Goal: Task Accomplishment & Management: Use online tool/utility

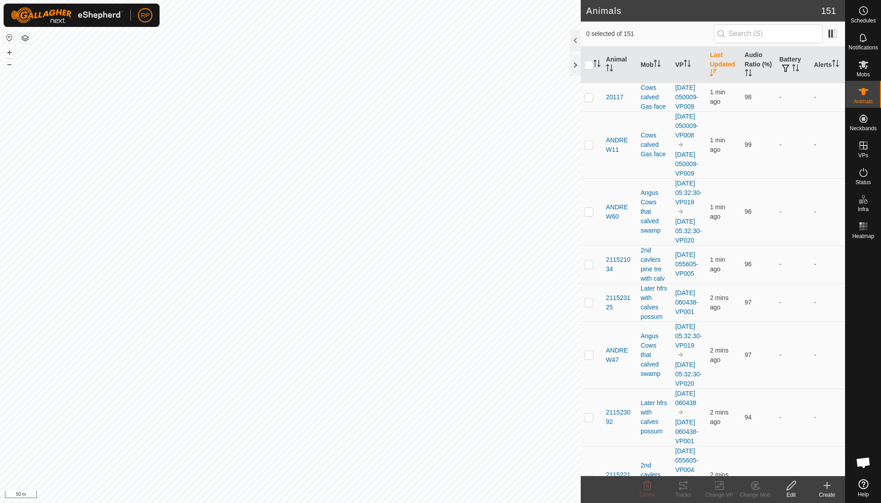
scroll to position [77, 0]
checkbox input "true"
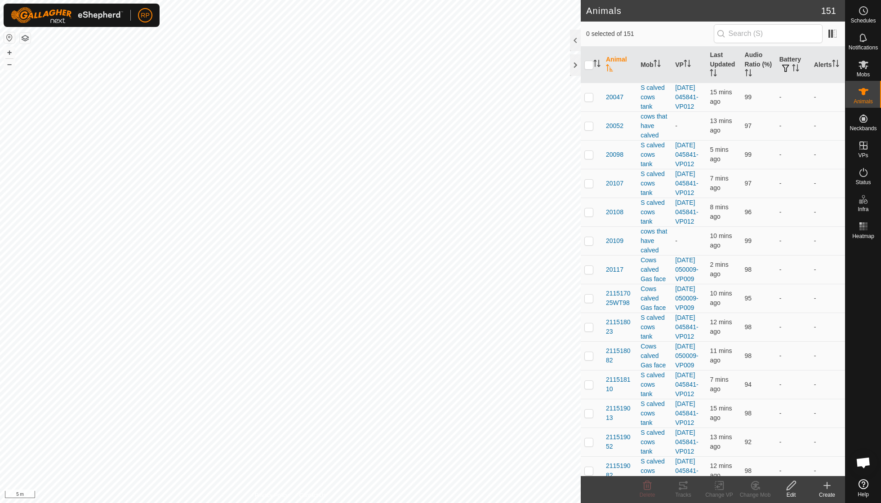
scroll to position [77, 0]
click at [755, 489] on icon at bounding box center [754, 485] width 11 height 11
click at [757, 448] on link "Choose Mob..." at bounding box center [781, 447] width 89 height 18
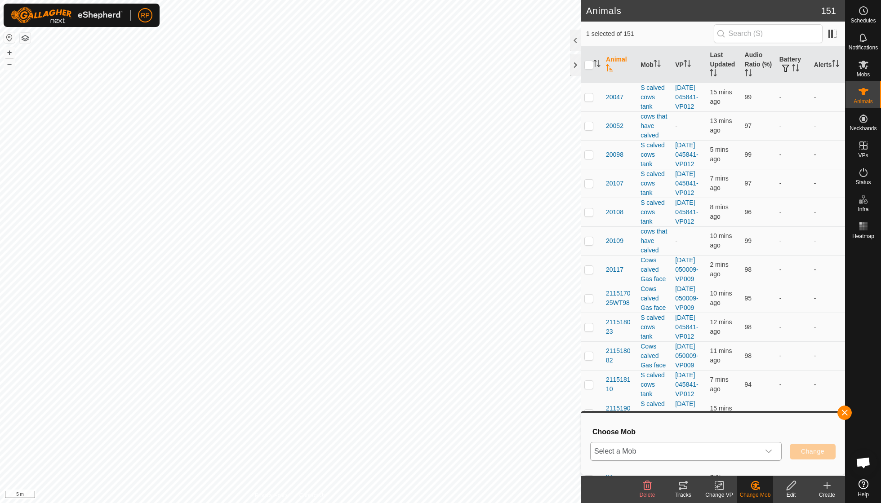
click at [771, 452] on icon "dropdown trigger" at bounding box center [768, 451] width 7 height 7
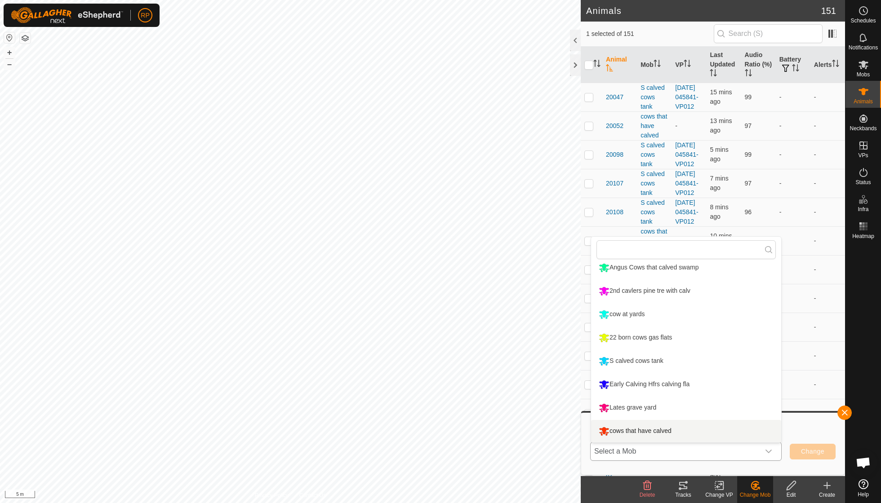
scroll to position [76, 0]
click at [656, 428] on li "cows that have calved" at bounding box center [686, 431] width 190 height 22
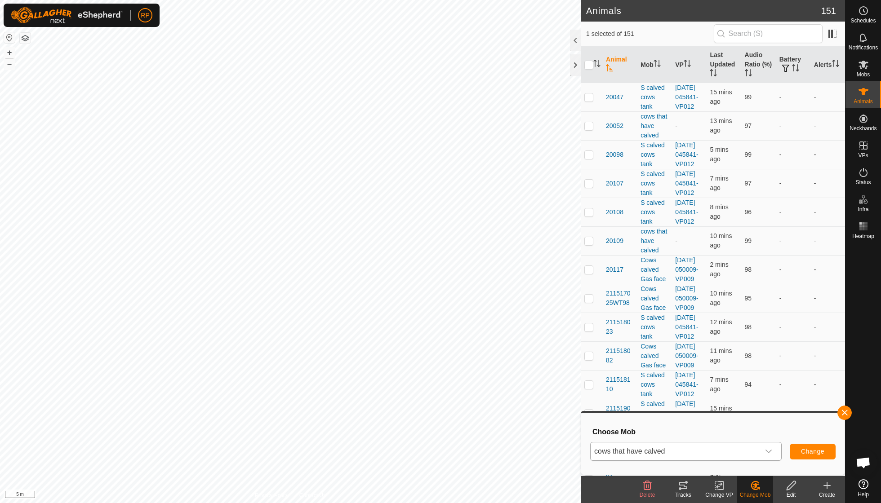
click at [801, 452] on span "Change" at bounding box center [812, 451] width 23 height 7
checkbox input "false"
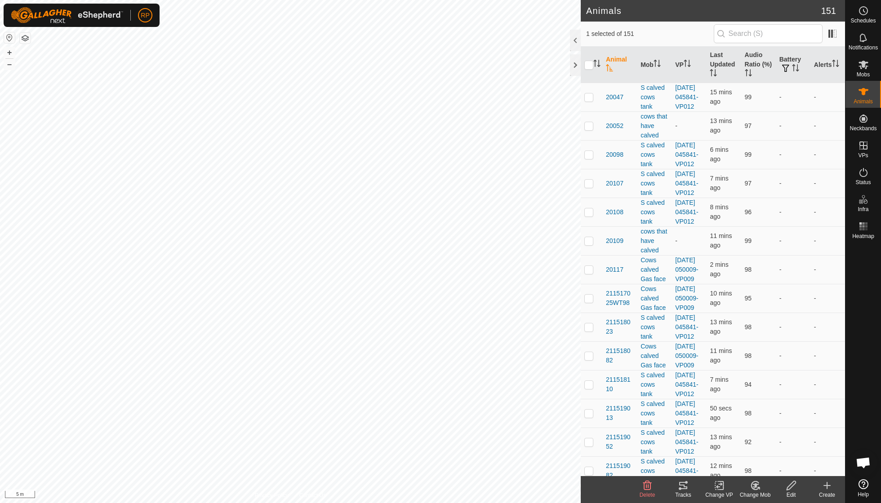
click at [755, 486] on icon at bounding box center [755, 485] width 6 height 4
click at [766, 450] on link "Choose Mob..." at bounding box center [781, 447] width 89 height 18
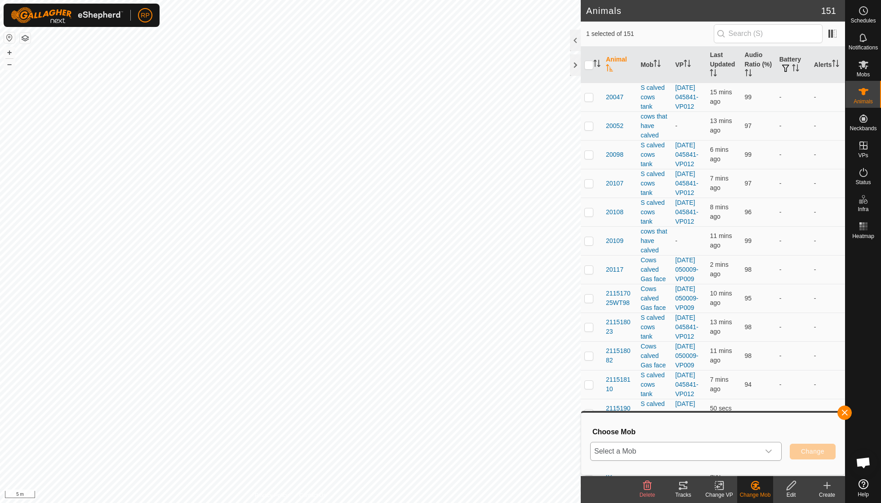
click at [766, 450] on icon "dropdown trigger" at bounding box center [768, 451] width 7 height 7
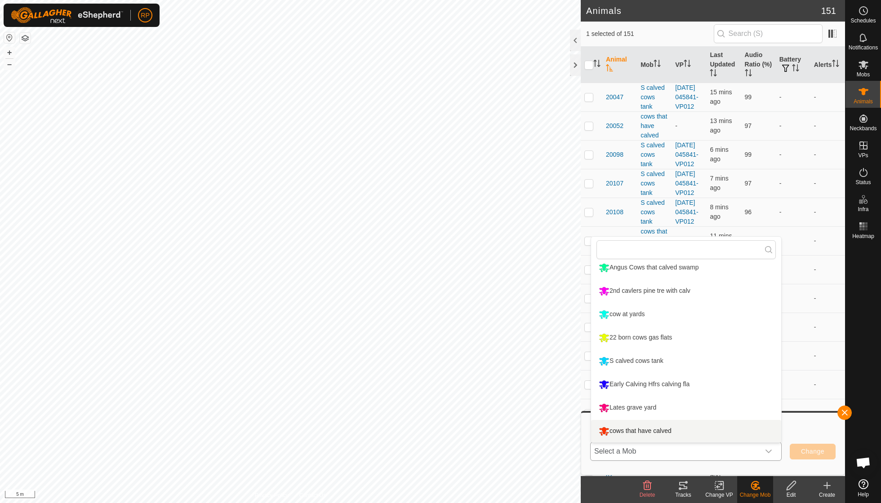
click at [668, 433] on li "cows that have calved" at bounding box center [686, 431] width 190 height 22
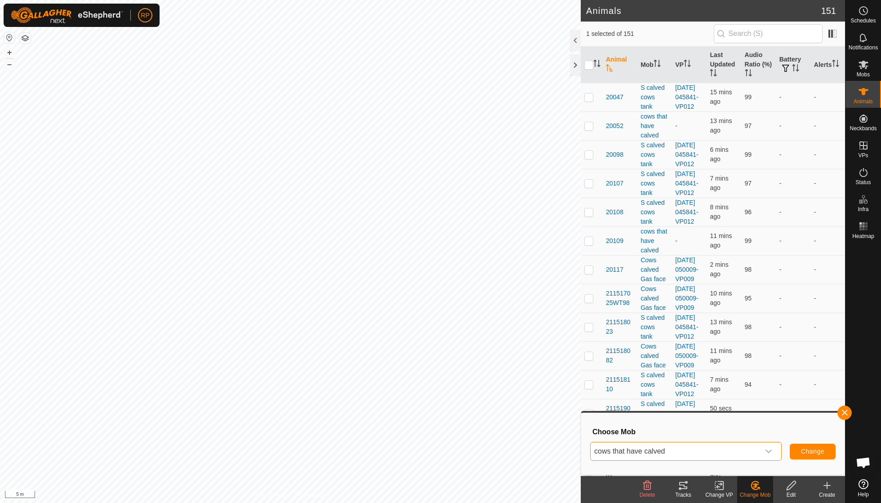
click at [801, 455] on span "Change" at bounding box center [812, 451] width 23 height 7
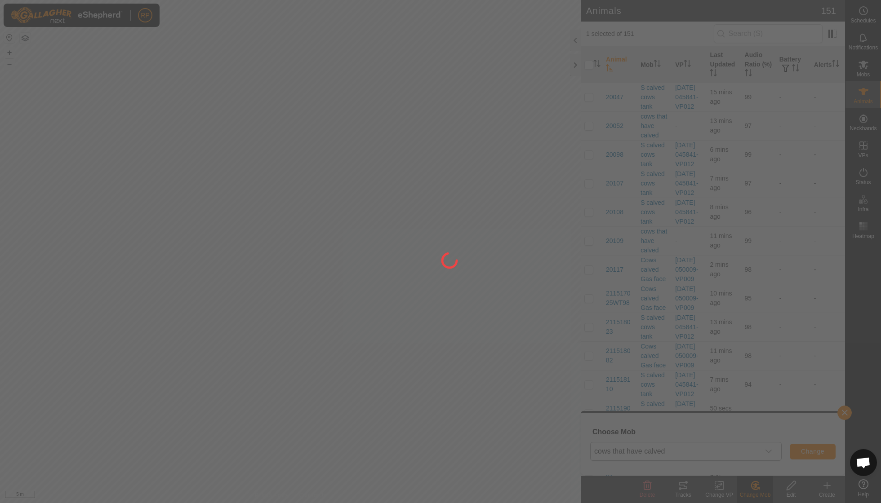
checkbox input "false"
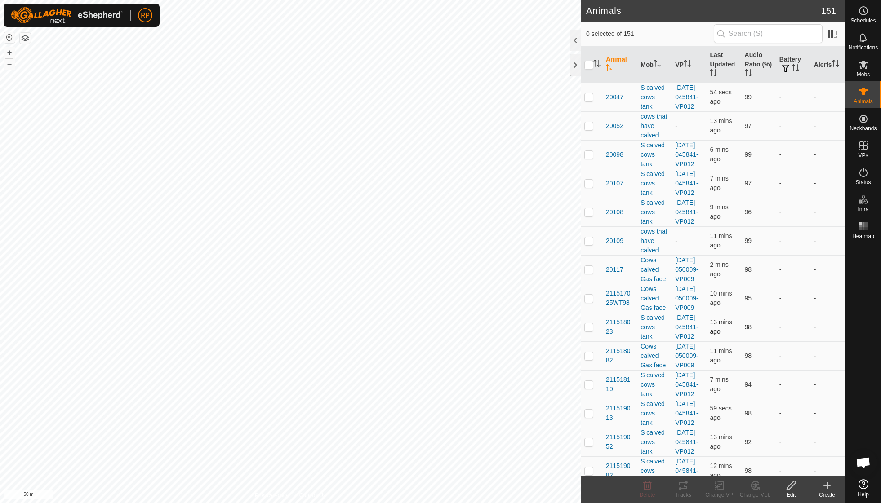
scroll to position [18, 0]
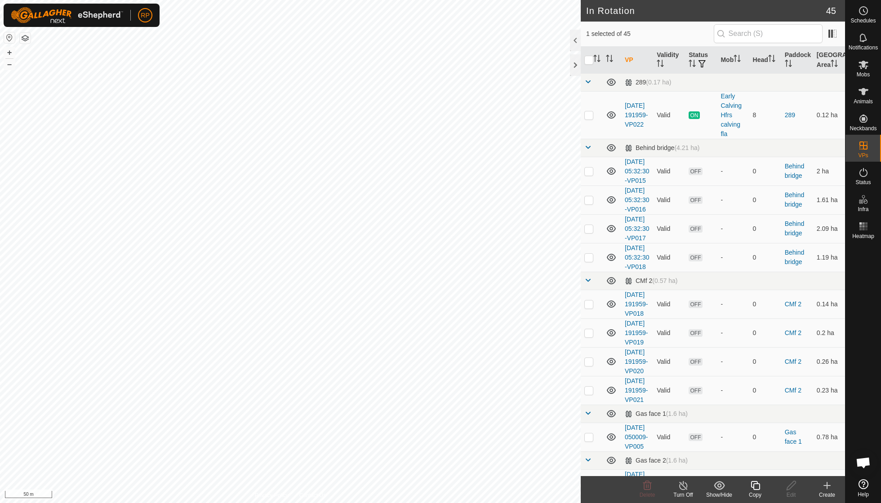
checkbox input "true"
checkbox input "false"
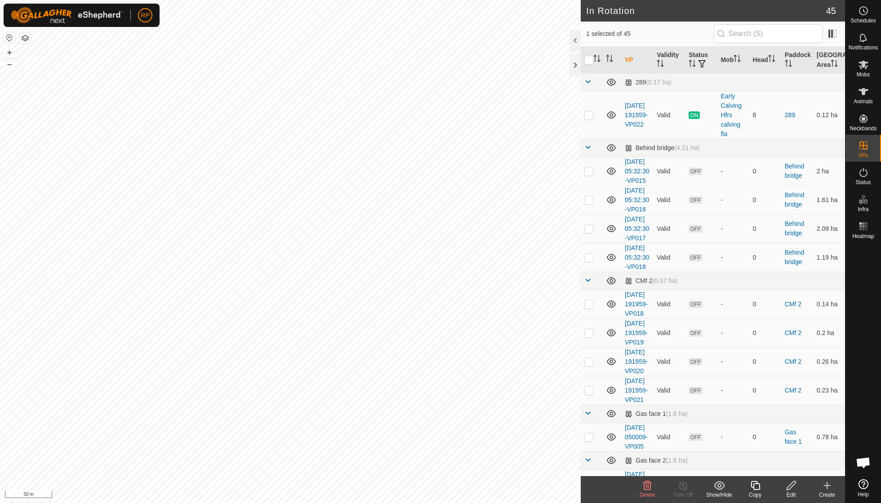
checkbox input "true"
click at [746, 489] on copy-svg-icon at bounding box center [755, 485] width 36 height 11
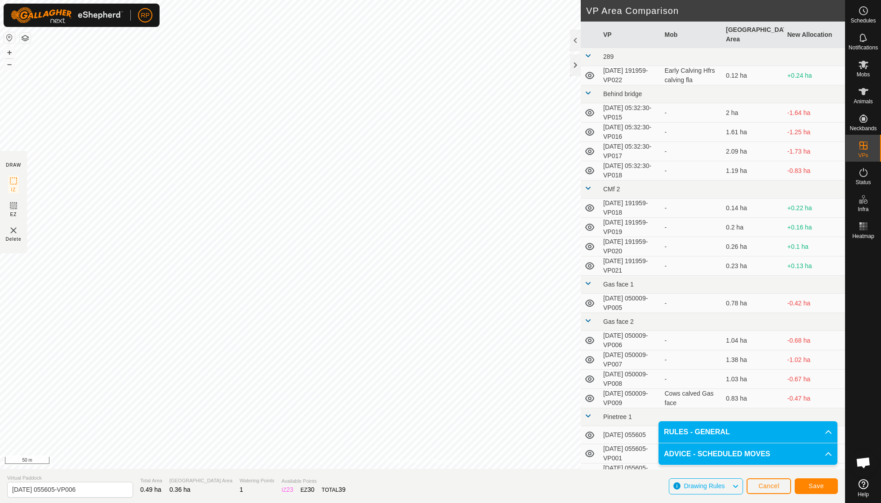
click at [807, 484] on button "Save" at bounding box center [815, 486] width 43 height 16
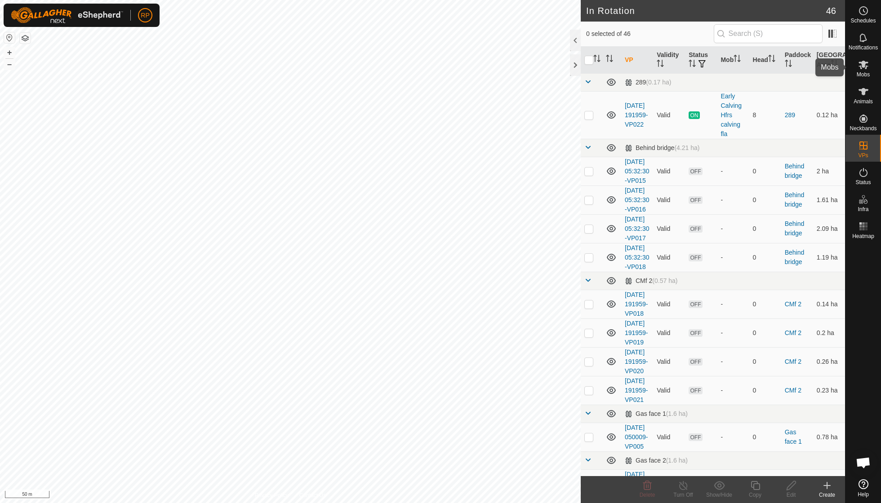
click at [864, 76] on span "Mobs" at bounding box center [862, 74] width 13 height 5
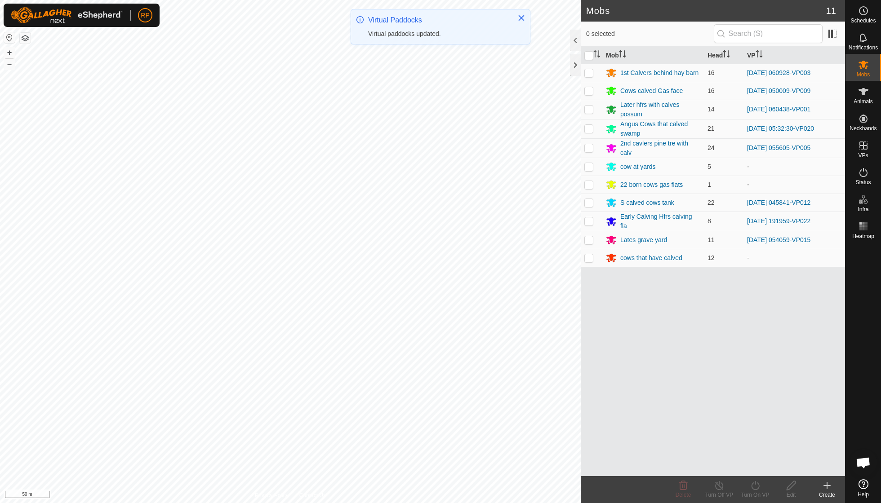
click at [590, 145] on p-checkbox at bounding box center [588, 147] width 9 height 7
checkbox input "true"
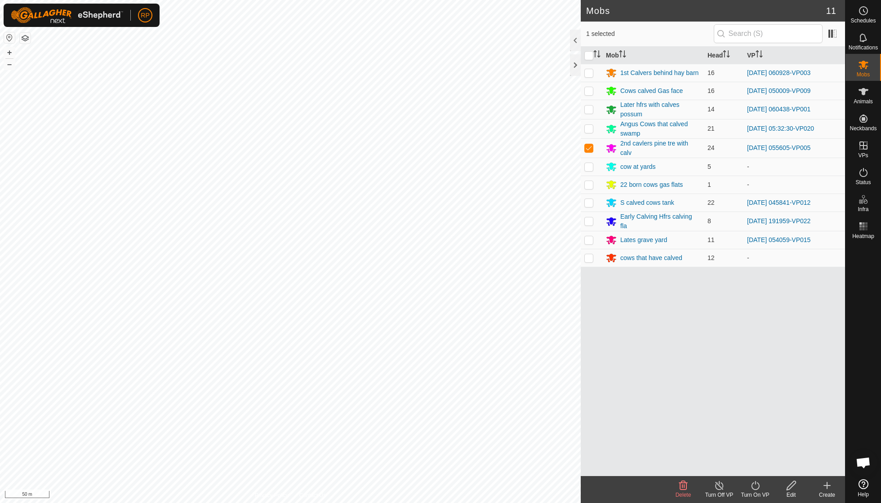
click at [753, 482] on icon at bounding box center [754, 485] width 11 height 11
click at [754, 464] on link "Now" at bounding box center [781, 465] width 89 height 18
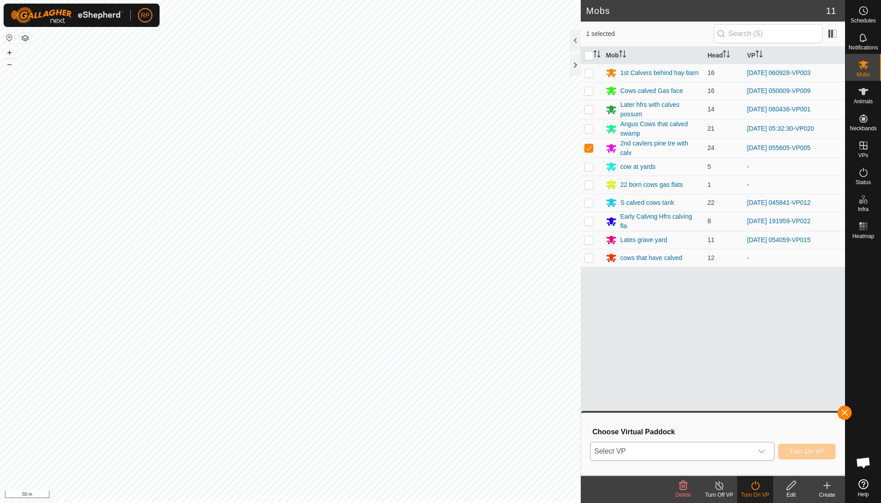
click at [763, 451] on icon "dropdown trigger" at bounding box center [760, 451] width 7 height 7
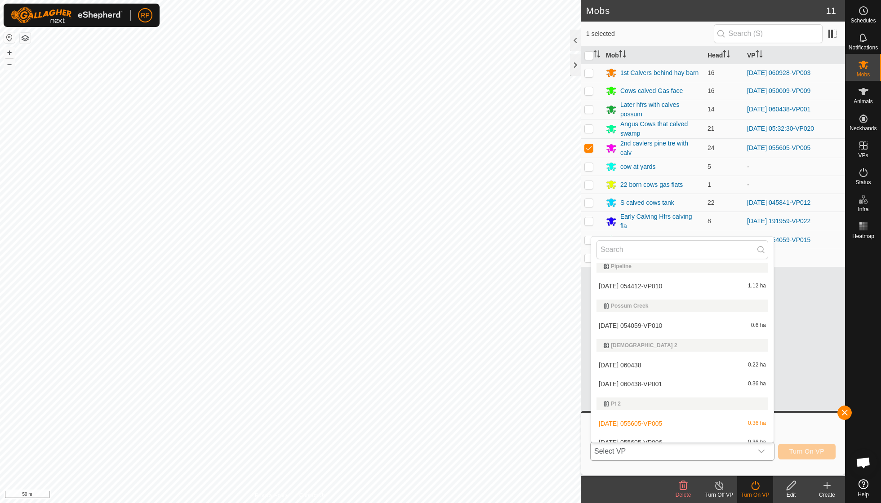
scroll to position [497, 0]
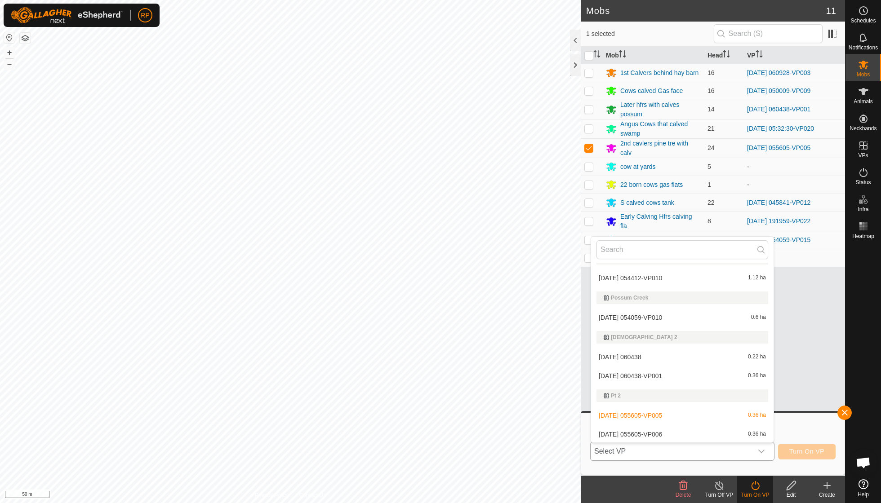
click at [669, 425] on li "[DATE] 055605-VP006 0.36 ha" at bounding box center [682, 434] width 182 height 18
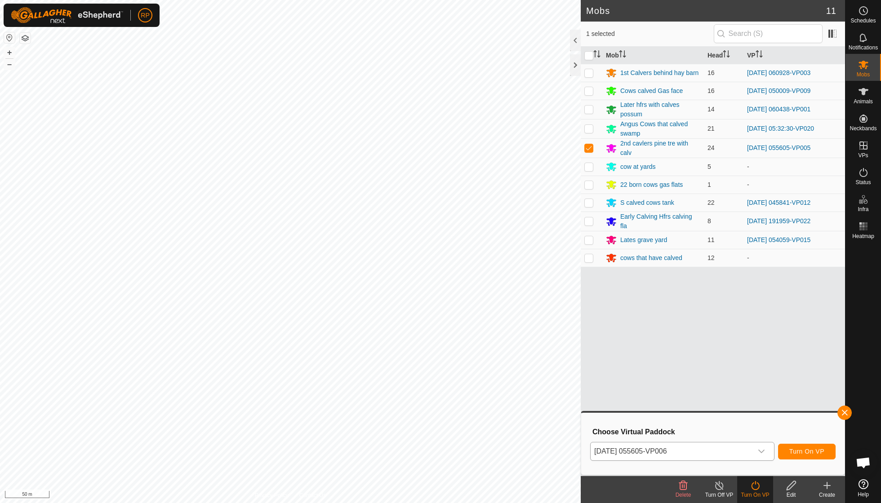
click at [793, 451] on span "Turn On VP" at bounding box center [806, 451] width 35 height 7
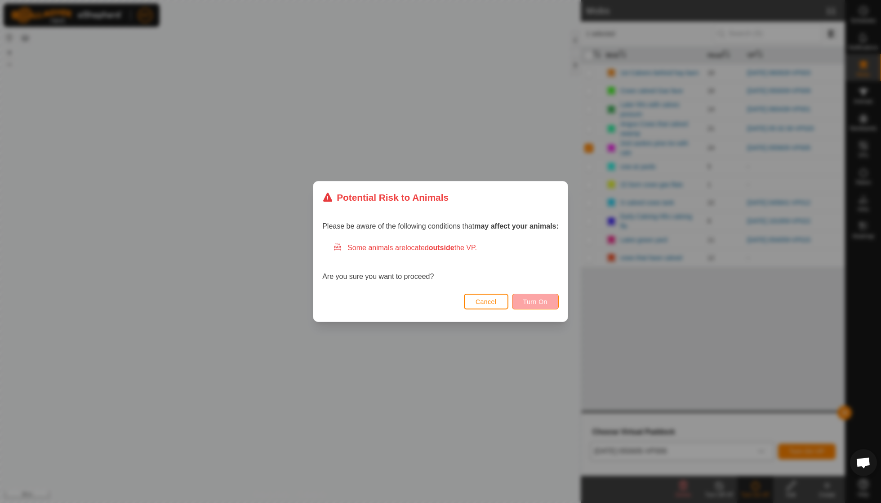
click at [530, 301] on span "Turn On" at bounding box center [535, 301] width 24 height 7
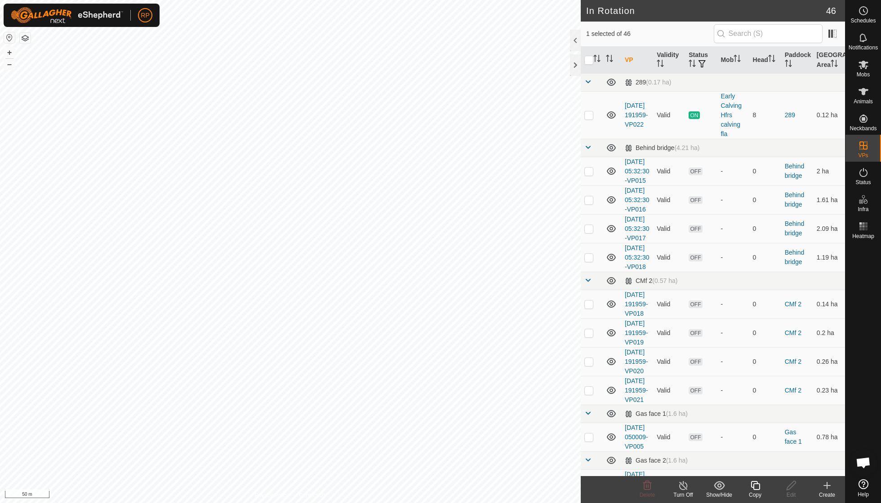
click at [754, 492] on div "Copy" at bounding box center [755, 495] width 36 height 8
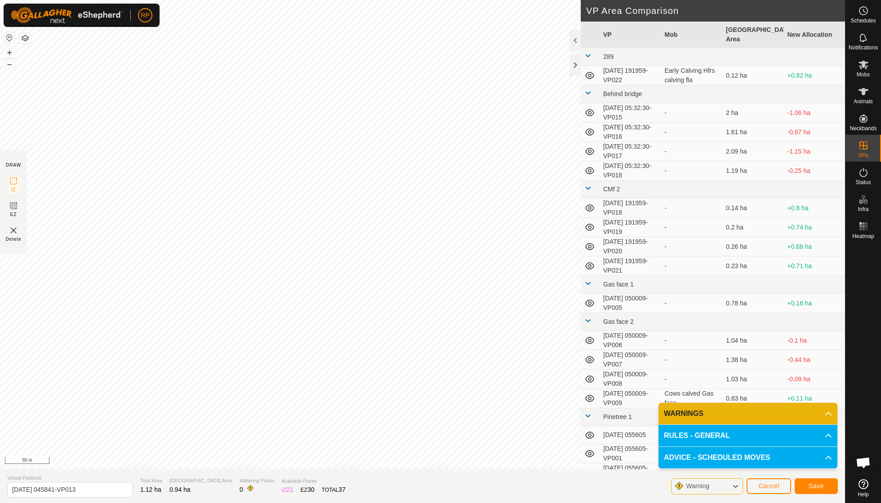
click at [810, 489] on span "Save" at bounding box center [815, 486] width 15 height 7
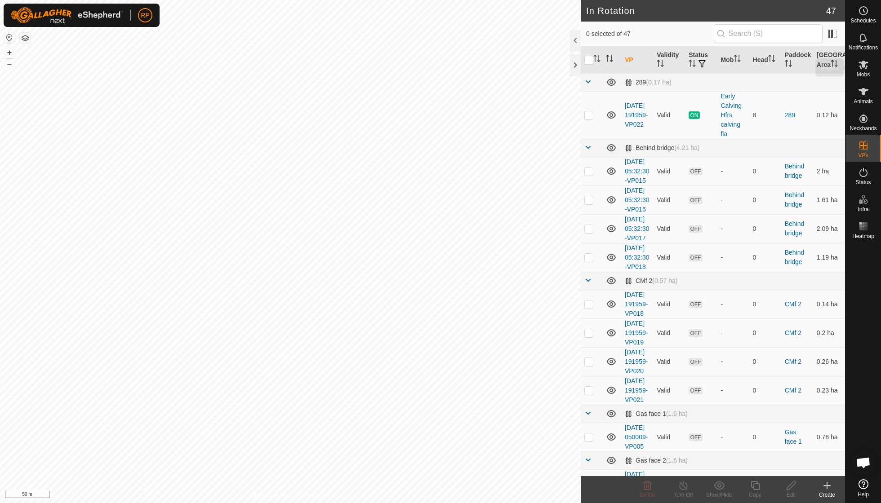
click at [862, 65] on icon at bounding box center [863, 65] width 10 height 9
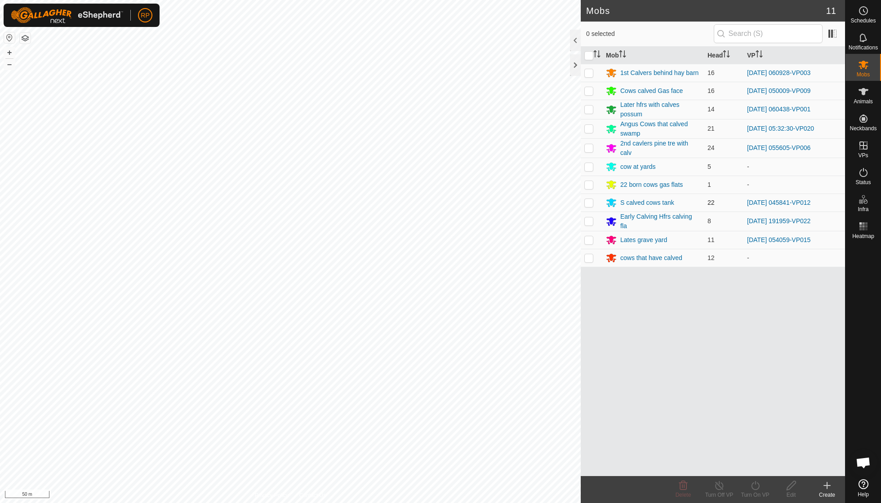
click at [592, 199] on p-checkbox at bounding box center [588, 202] width 9 height 7
checkbox input "true"
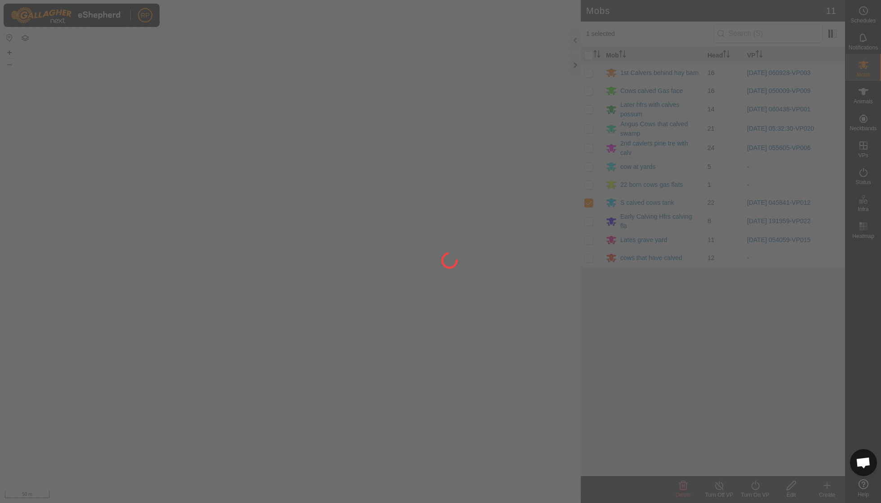
click at [757, 495] on div at bounding box center [440, 251] width 881 height 503
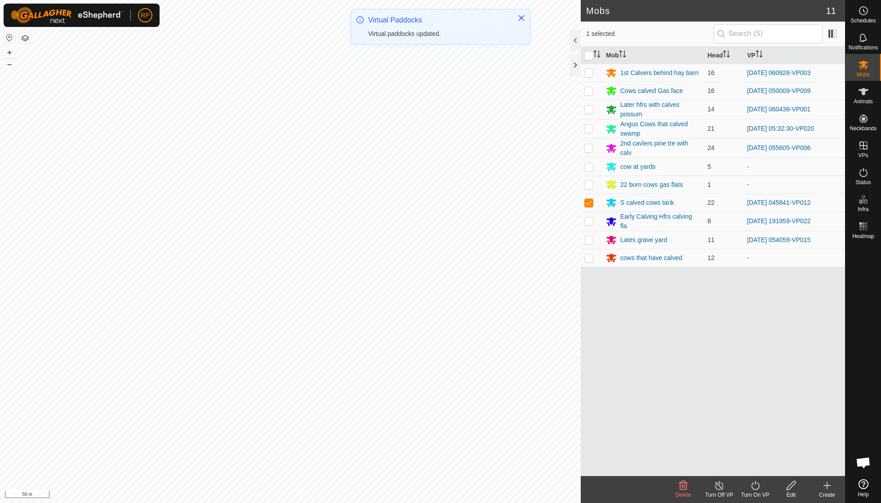
click at [752, 486] on icon at bounding box center [754, 485] width 11 height 11
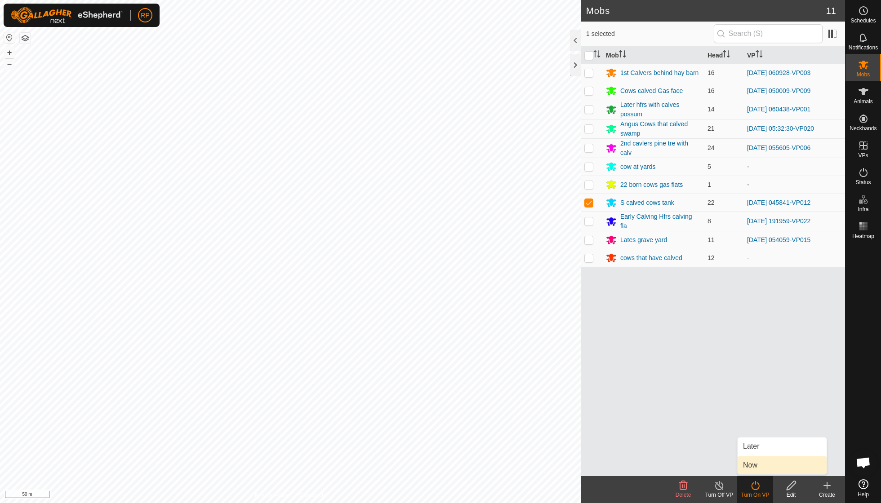
click at [758, 466] on link "Now" at bounding box center [781, 465] width 89 height 18
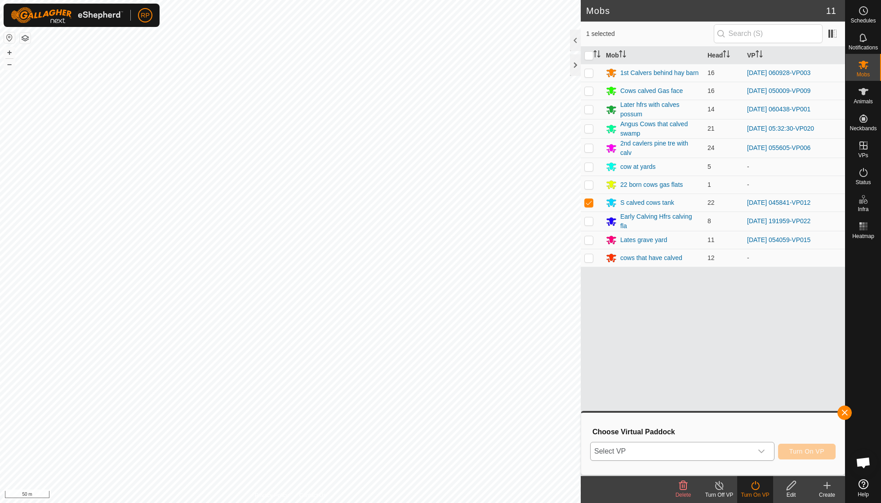
click at [761, 449] on icon "dropdown trigger" at bounding box center [760, 451] width 7 height 7
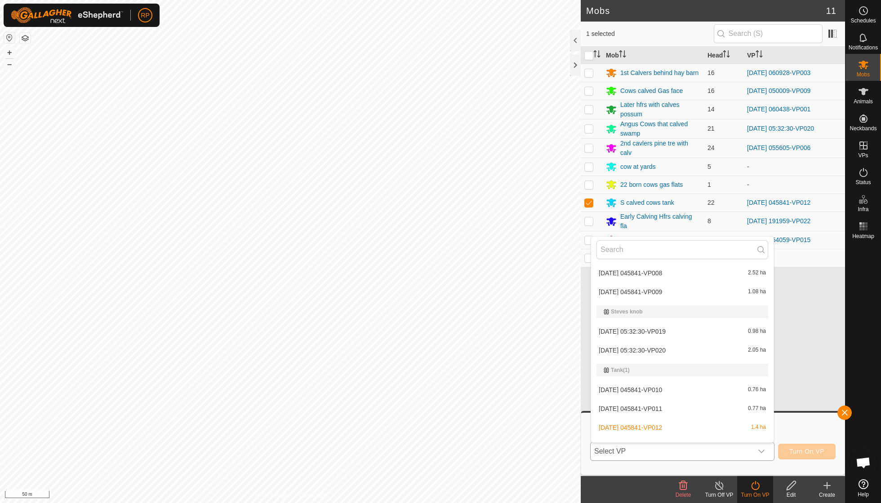
scroll to position [1043, 0]
click at [629, 439] on li "[DATE] 045841-VP013 0.94 ha" at bounding box center [682, 448] width 182 height 18
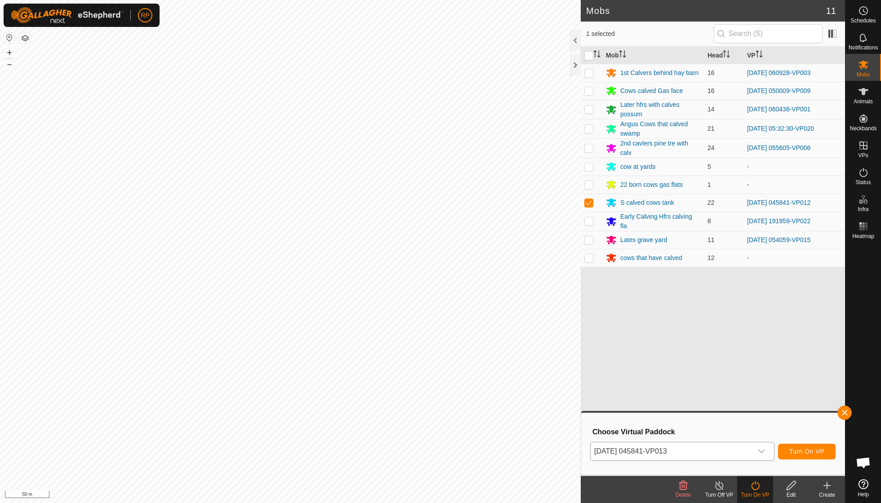
click at [801, 448] on span "Turn On VP" at bounding box center [806, 451] width 35 height 7
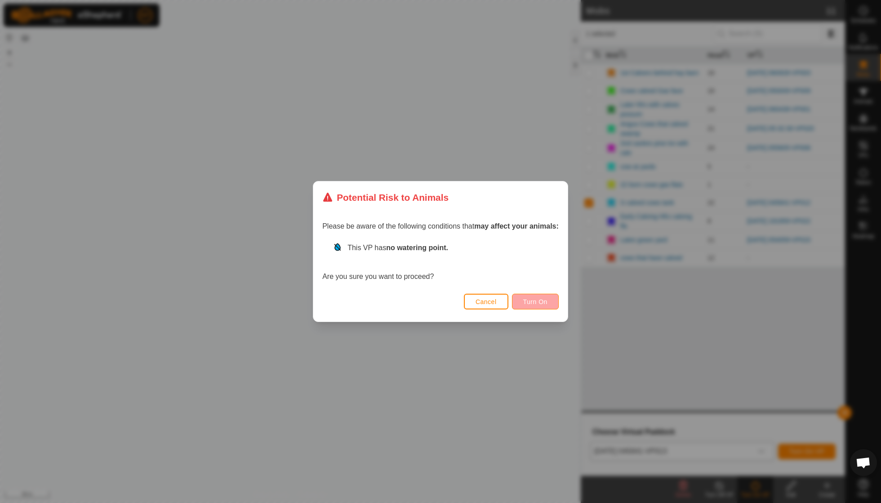
click at [538, 299] on span "Turn On" at bounding box center [535, 301] width 24 height 7
